Goal: Navigation & Orientation: Find specific page/section

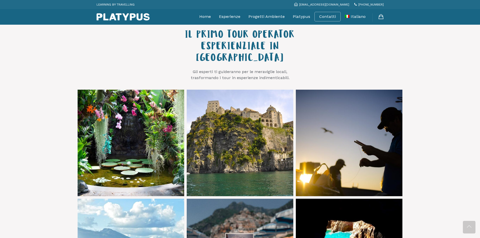
scroll to position [201, 0]
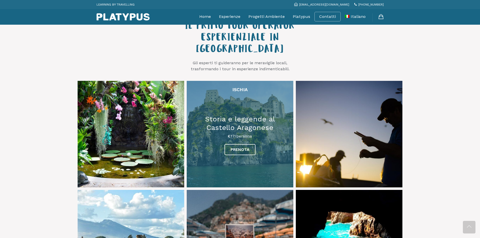
click at [240, 139] on link at bounding box center [240, 134] width 106 height 106
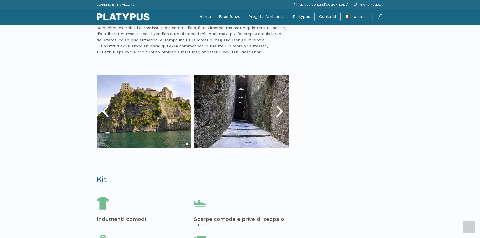
scroll to position [252, 0]
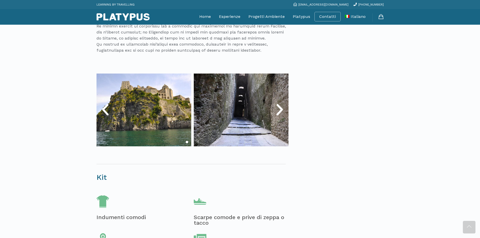
click at [279, 110] on icon "Next slide" at bounding box center [279, 109] width 15 height 15
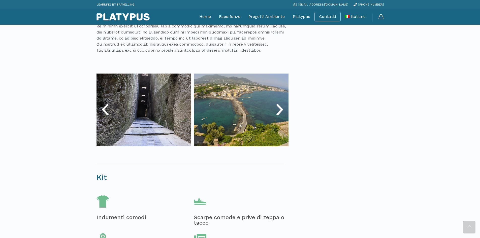
click at [279, 110] on icon "Next slide" at bounding box center [279, 109] width 15 height 15
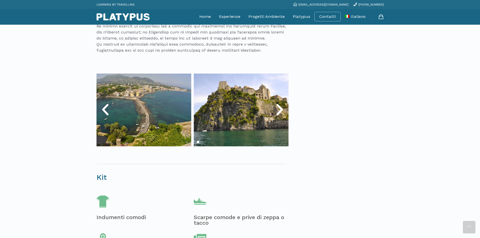
click at [279, 110] on icon "Next slide" at bounding box center [279, 109] width 15 height 15
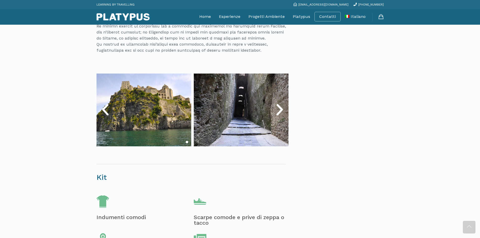
click at [279, 110] on icon "Next slide" at bounding box center [279, 109] width 15 height 15
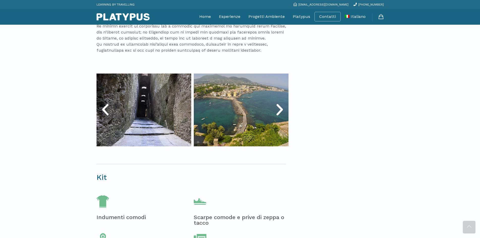
click at [279, 110] on icon "Next slide" at bounding box center [279, 109] width 15 height 15
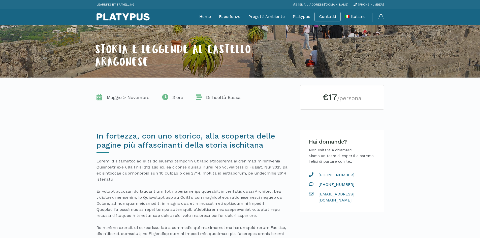
scroll to position [76, 0]
